Goal: Task Accomplishment & Management: Use online tool/utility

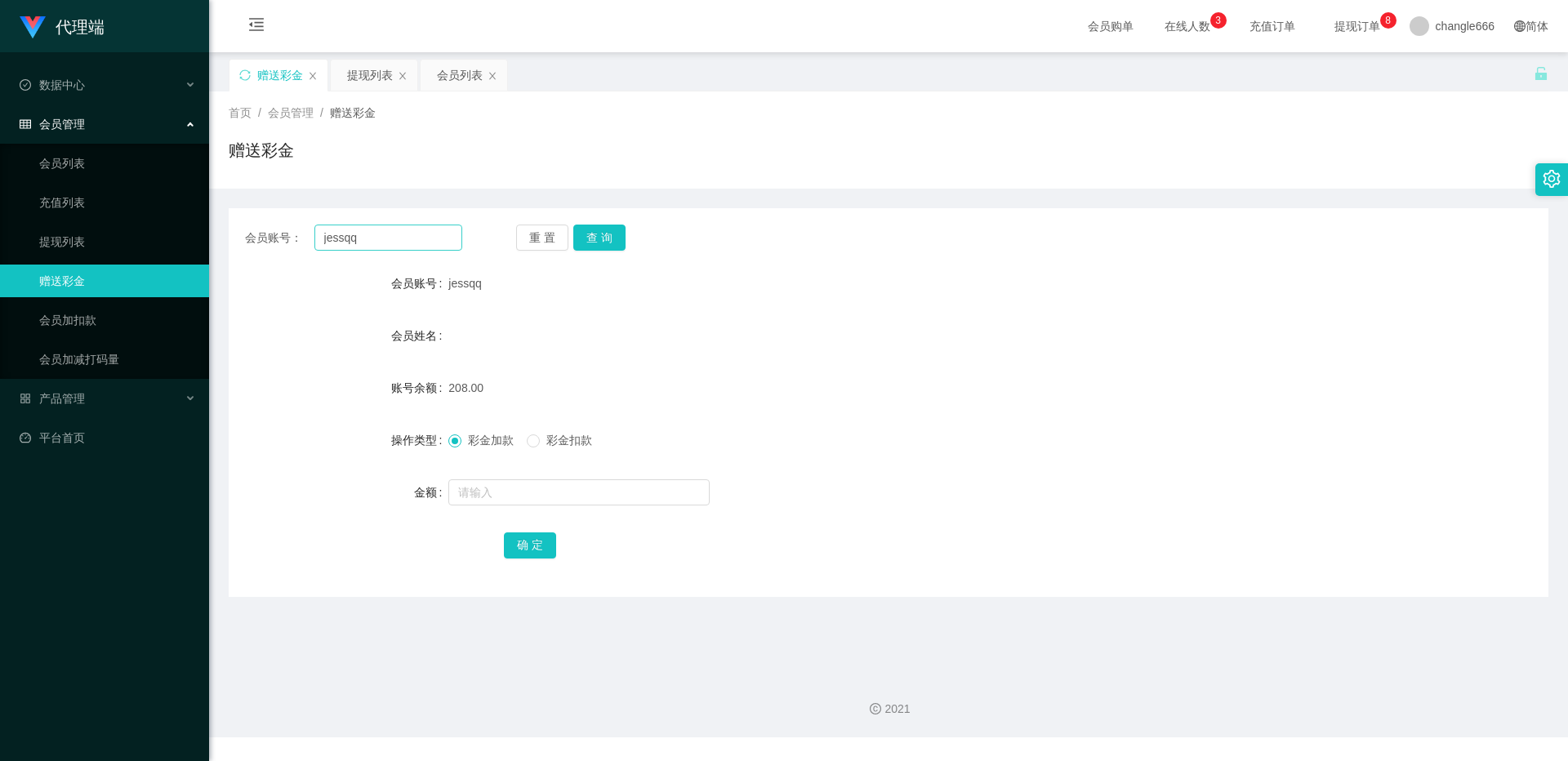
drag, startPoint x: 0, startPoint y: 0, endPoint x: 380, endPoint y: 240, distance: 449.4
click at [380, 240] on input "jessqq" at bounding box center [388, 237] width 148 height 26
type input "97122401"
click at [601, 234] on button "查 询" at bounding box center [599, 237] width 52 height 26
click at [376, 74] on div "提现列表" at bounding box center [370, 74] width 46 height 31
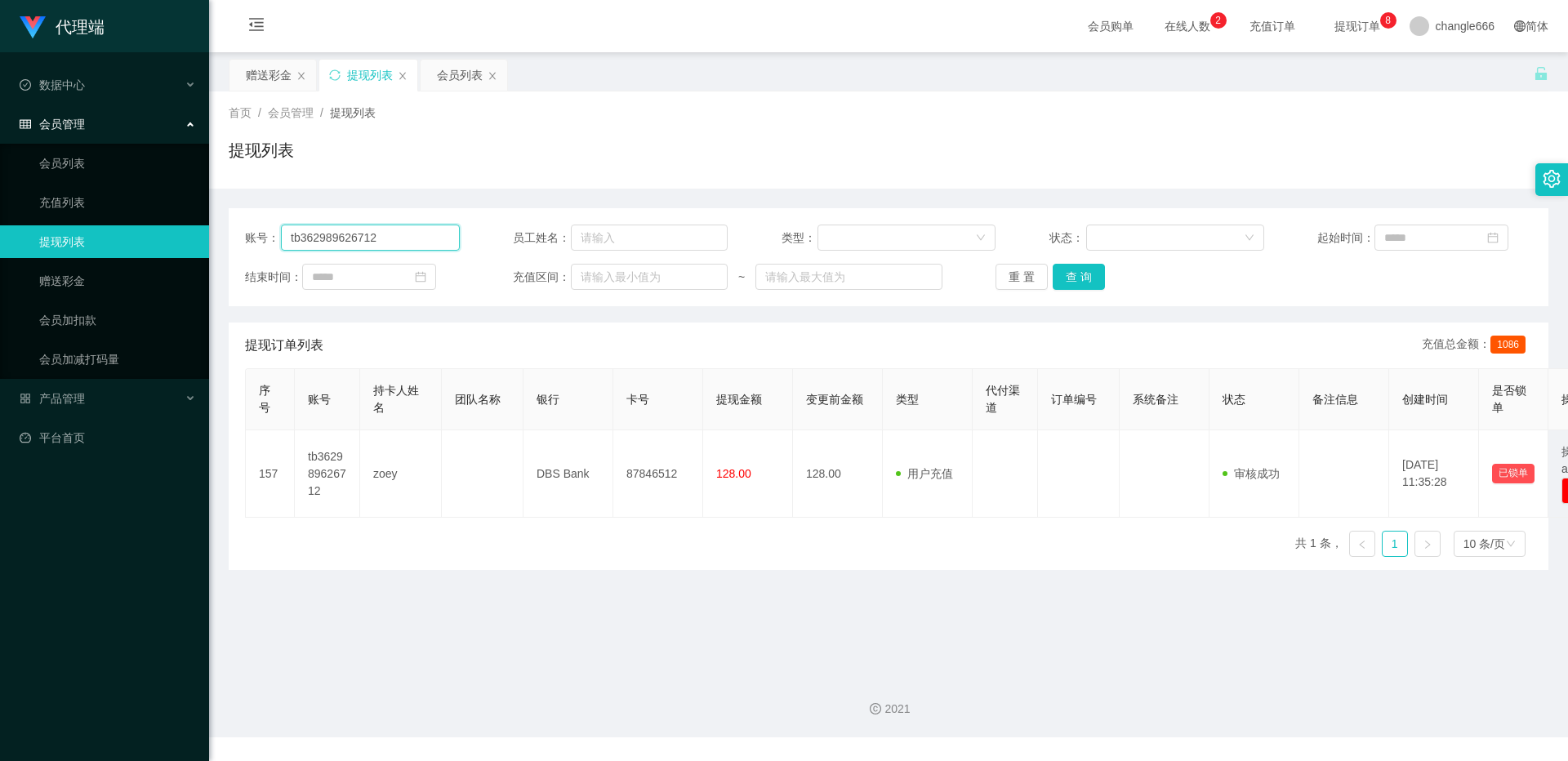
click at [383, 238] on input "tb362989626712" at bounding box center [370, 237] width 178 height 26
paste input "97122401"
type input "97122401"
click at [1069, 281] on button "查 询" at bounding box center [1079, 277] width 52 height 26
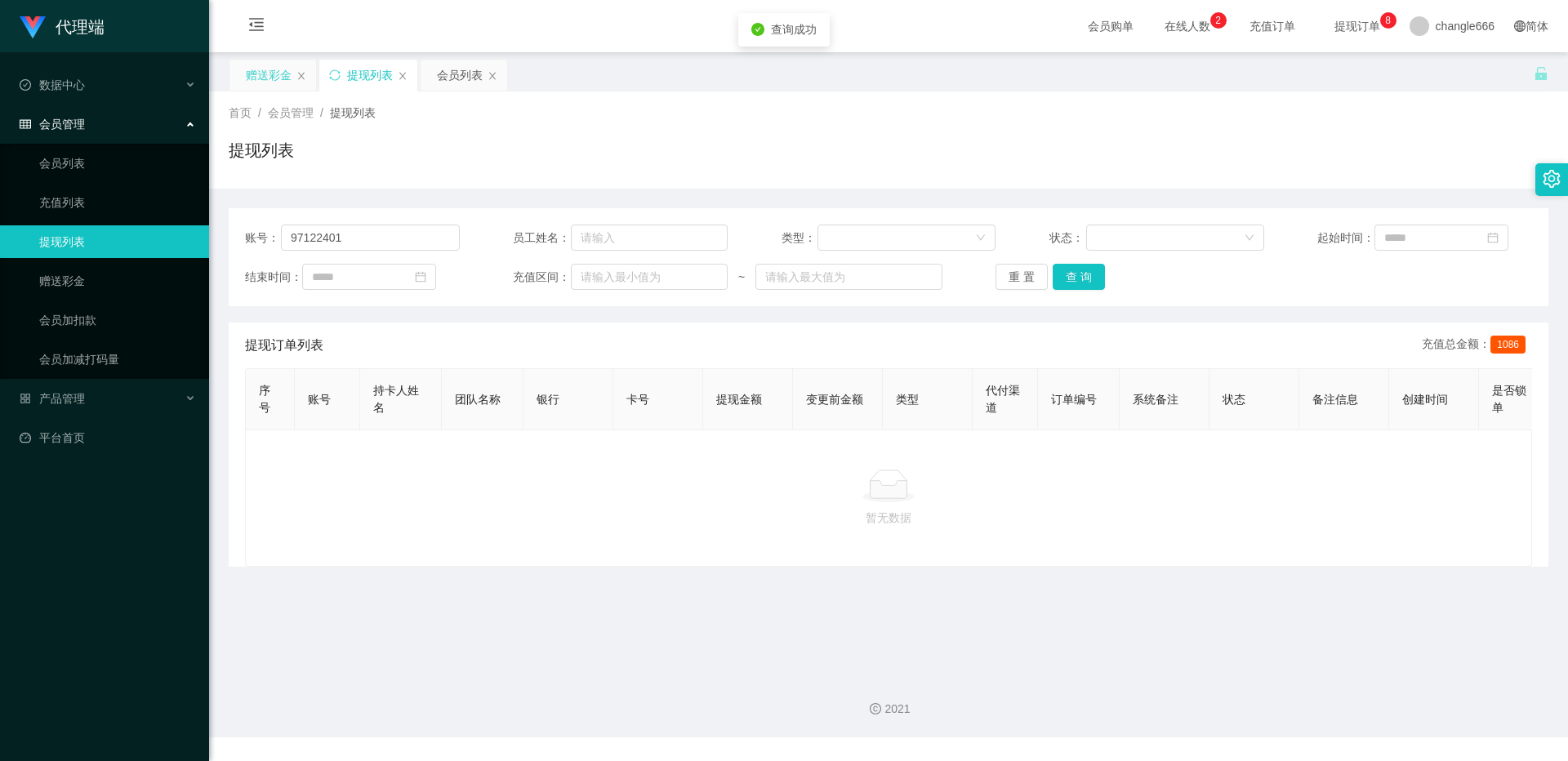
click at [238, 70] on div "赠送彩金" at bounding box center [273, 74] width 87 height 31
